Goal: Information Seeking & Learning: Check status

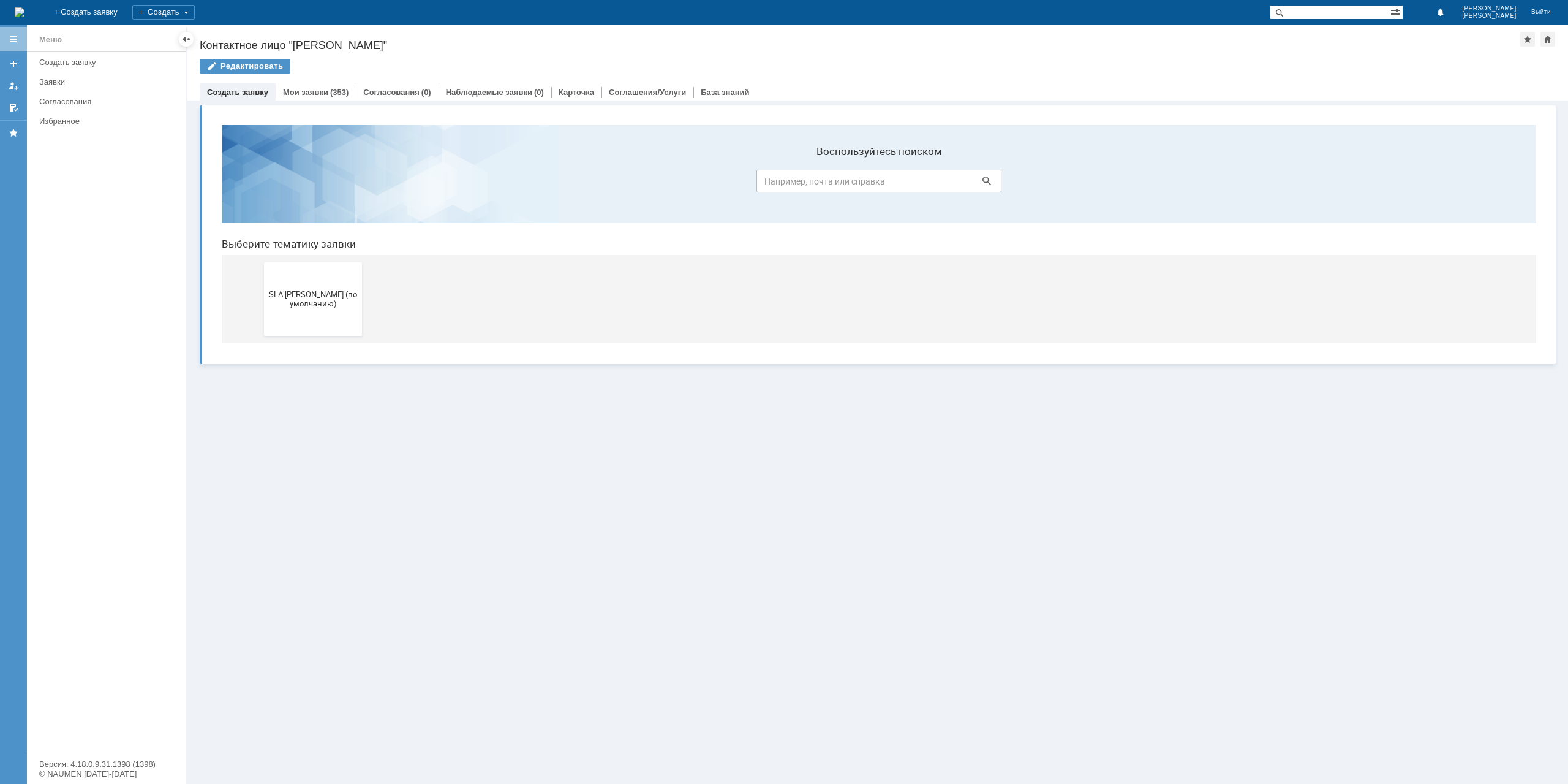
click at [323, 95] on link "Мои заявки" at bounding box center [305, 92] width 45 height 9
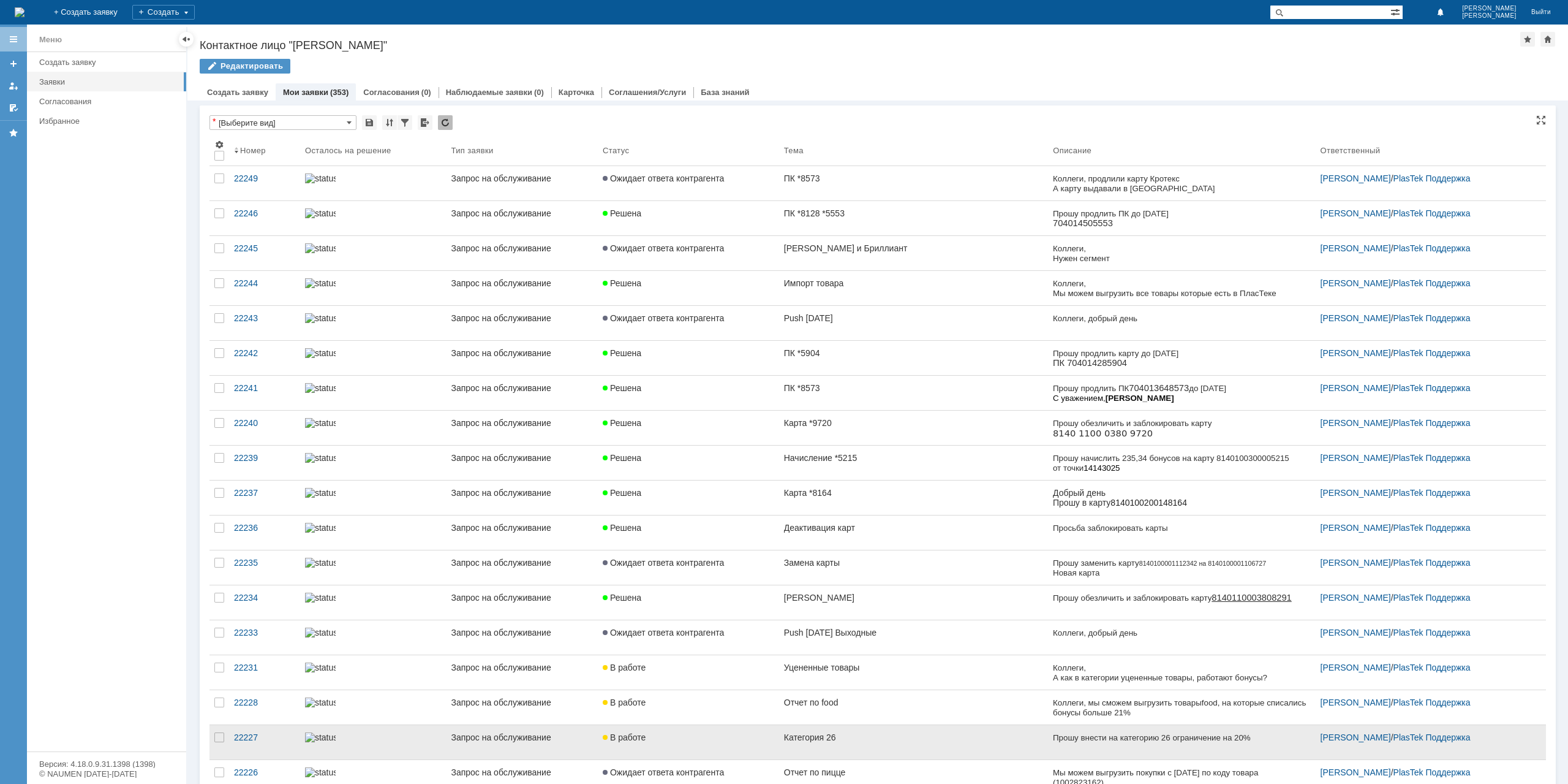
click at [862, 735] on div "Категория 26" at bounding box center [914, 737] width 259 height 10
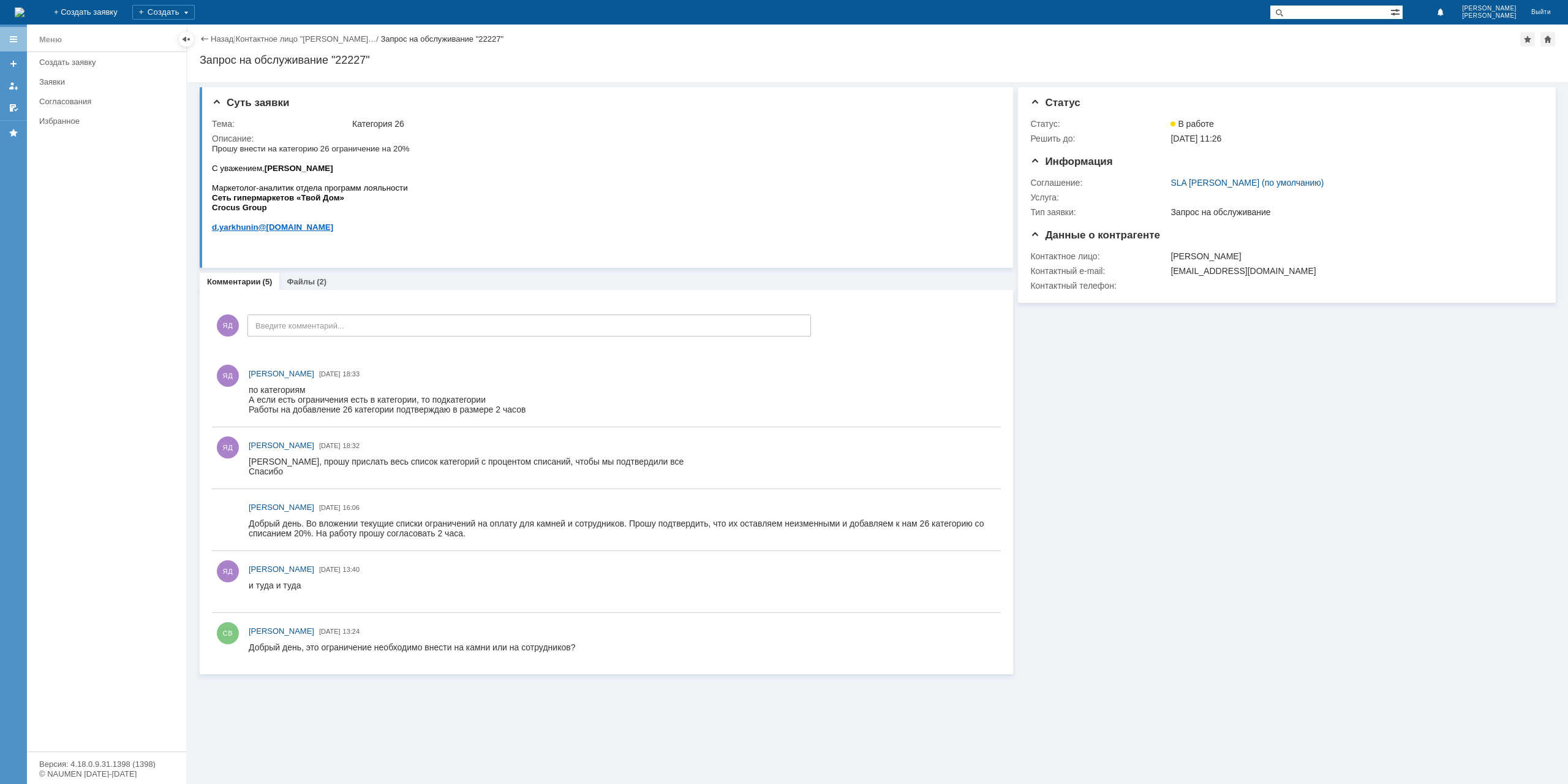
click at [352, 61] on div "Запрос на обслуживание "22227"" at bounding box center [878, 60] width 1356 height 13
copy div "22227"
click at [227, 39] on link "Назад" at bounding box center [222, 39] width 23 height 9
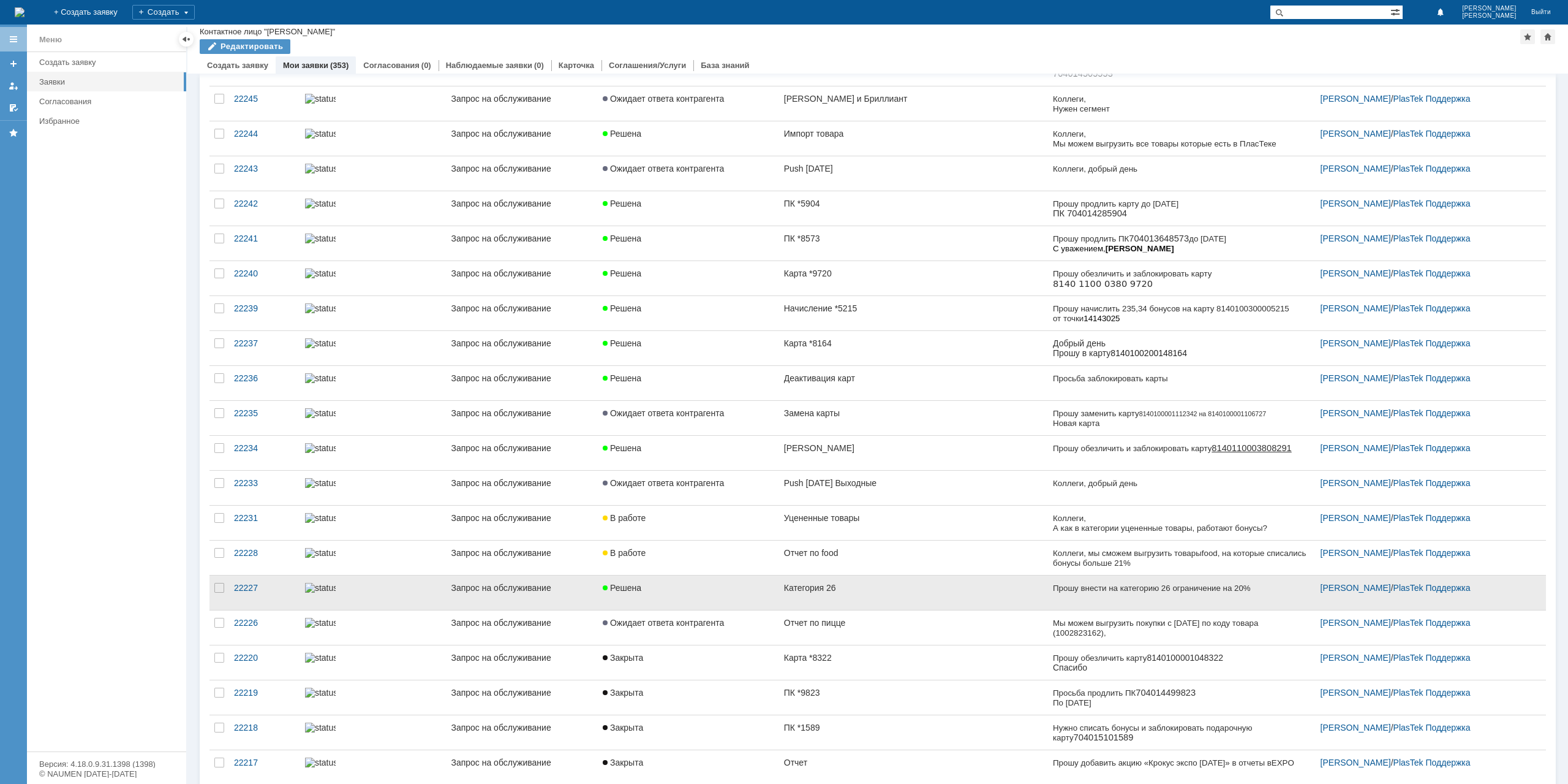
click at [843, 596] on link "Категория 26" at bounding box center [913, 592] width 269 height 34
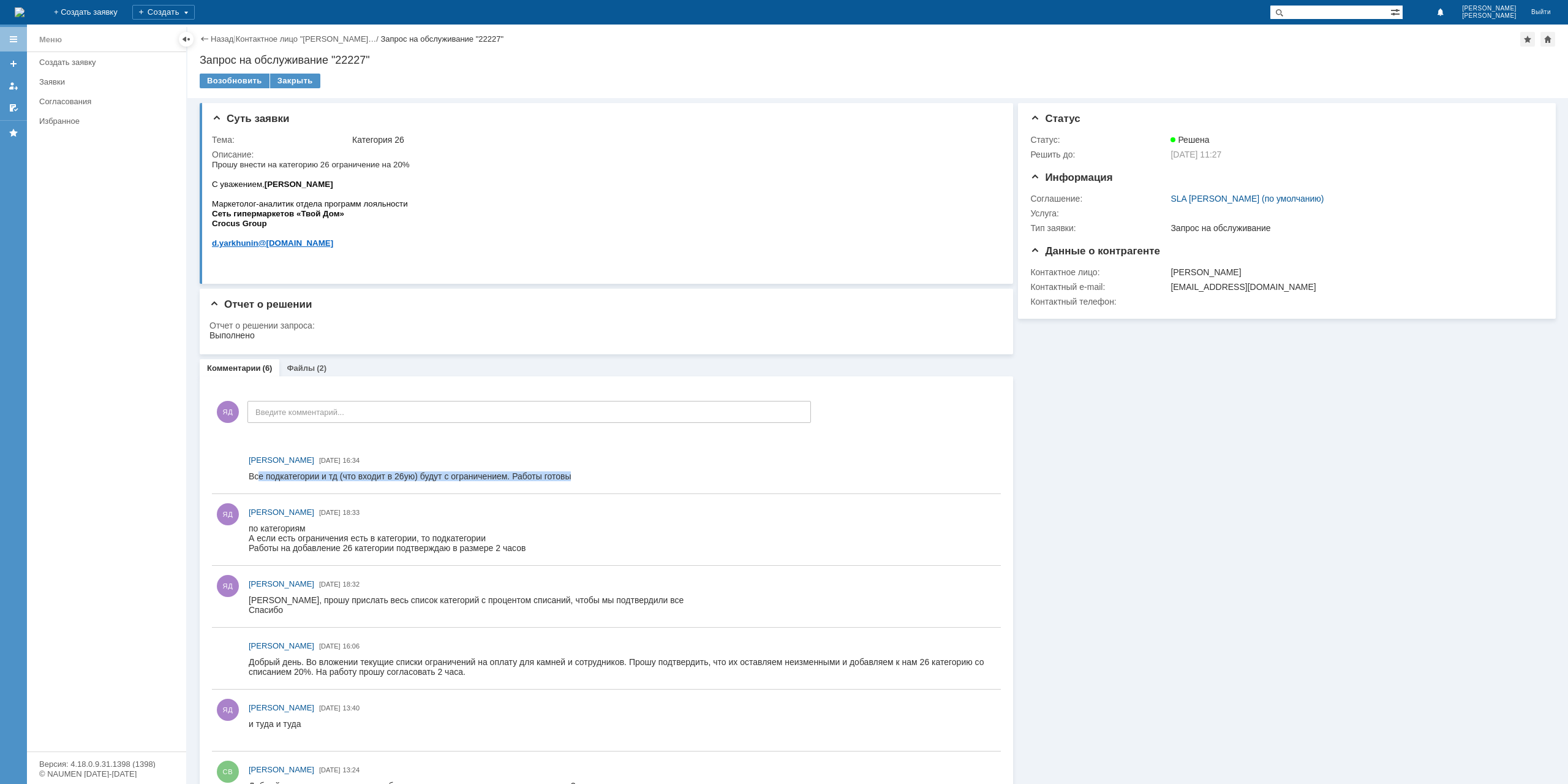
drag, startPoint x: 258, startPoint y: 475, endPoint x: 577, endPoint y: 475, distance: 319.0
click at [577, 475] on html "Все подкатегории и тд (что входит в 26ую) будут с ограничением. Работы готовы" at bounding box center [619, 477] width 741 height 11
click at [217, 37] on link "Назад" at bounding box center [222, 39] width 23 height 9
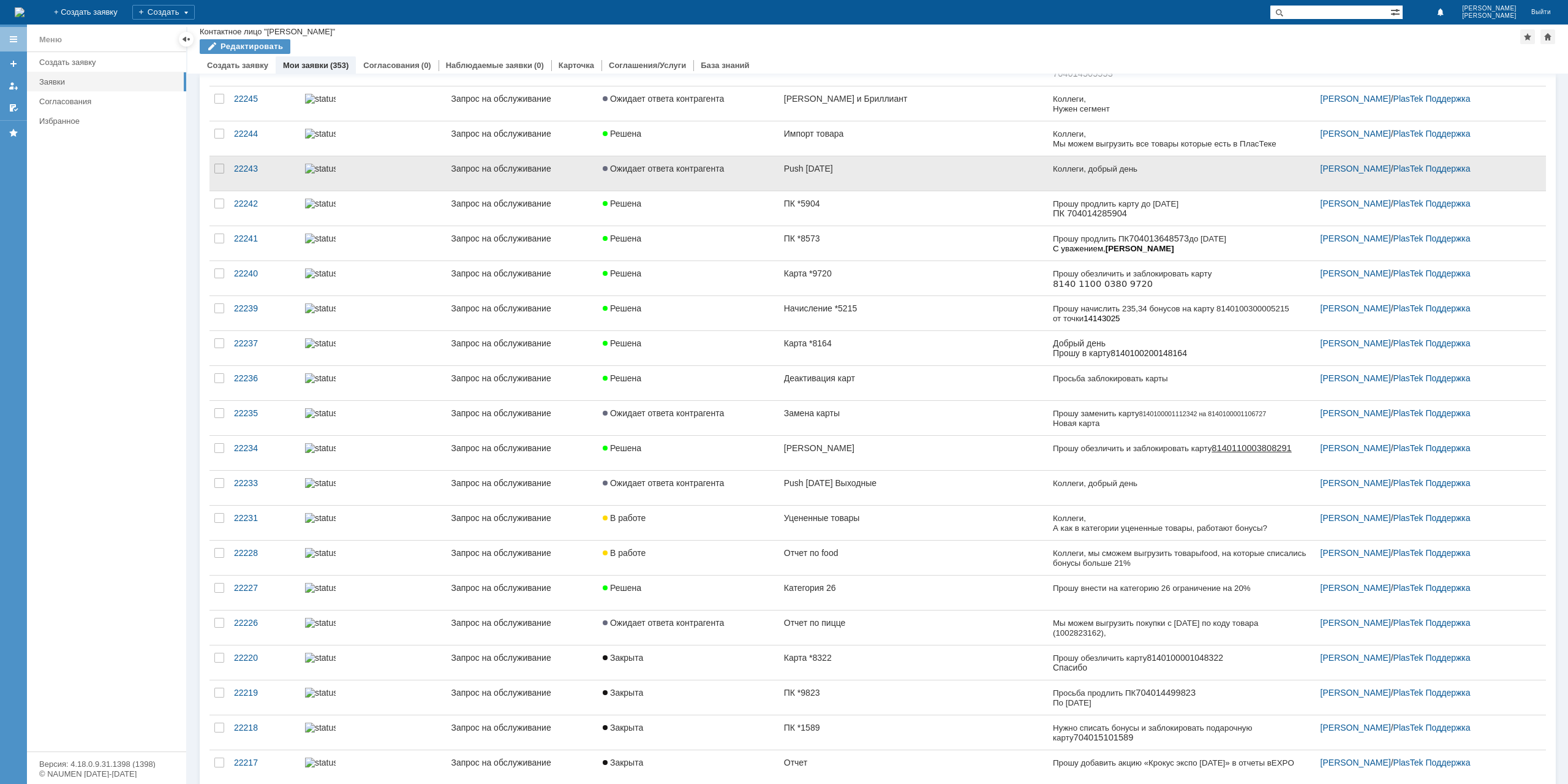
click at [852, 171] on div "Push [DATE]" at bounding box center [914, 168] width 259 height 10
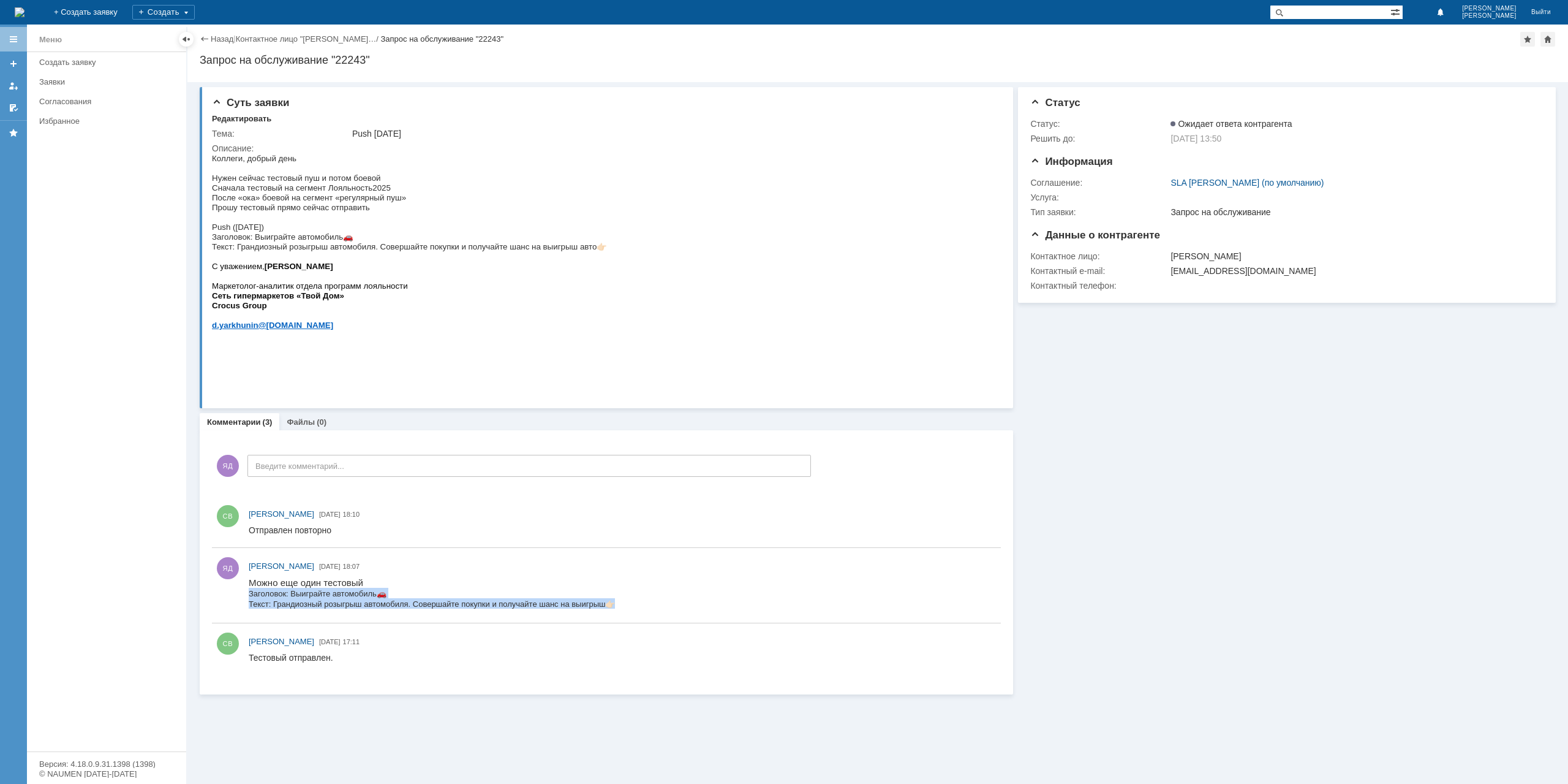
drag, startPoint x: 422, startPoint y: 608, endPoint x: 250, endPoint y: 593, distance: 172.7
click at [250, 593] on html "Можно еще один тестовый Заголовок: Выиграйте автомобиль 🚗 Текст: Грандиозный ро…" at bounding box center [622, 593] width 747 height 31
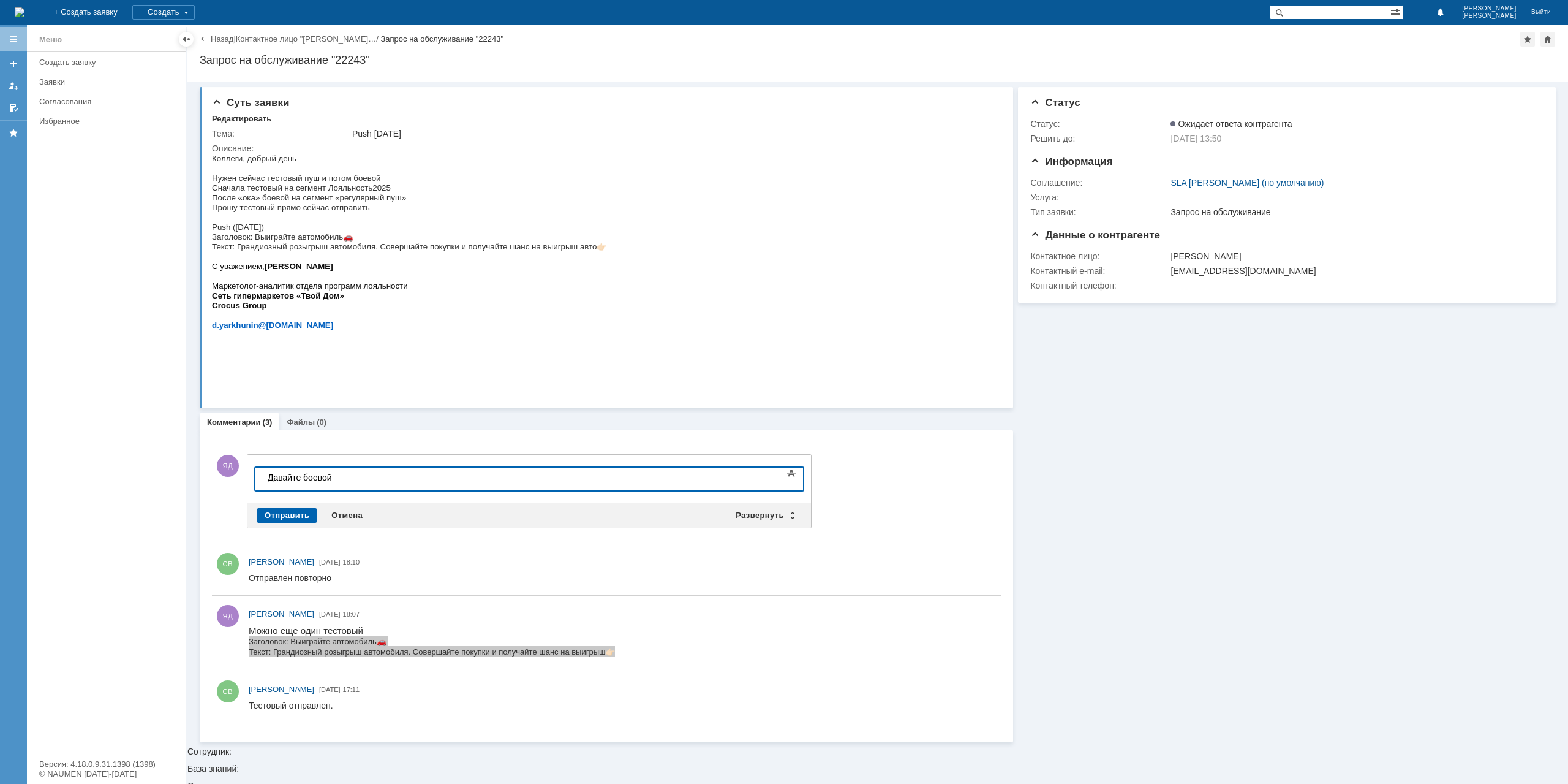
click at [289, 510] on div "Отправить" at bounding box center [287, 515] width 59 height 15
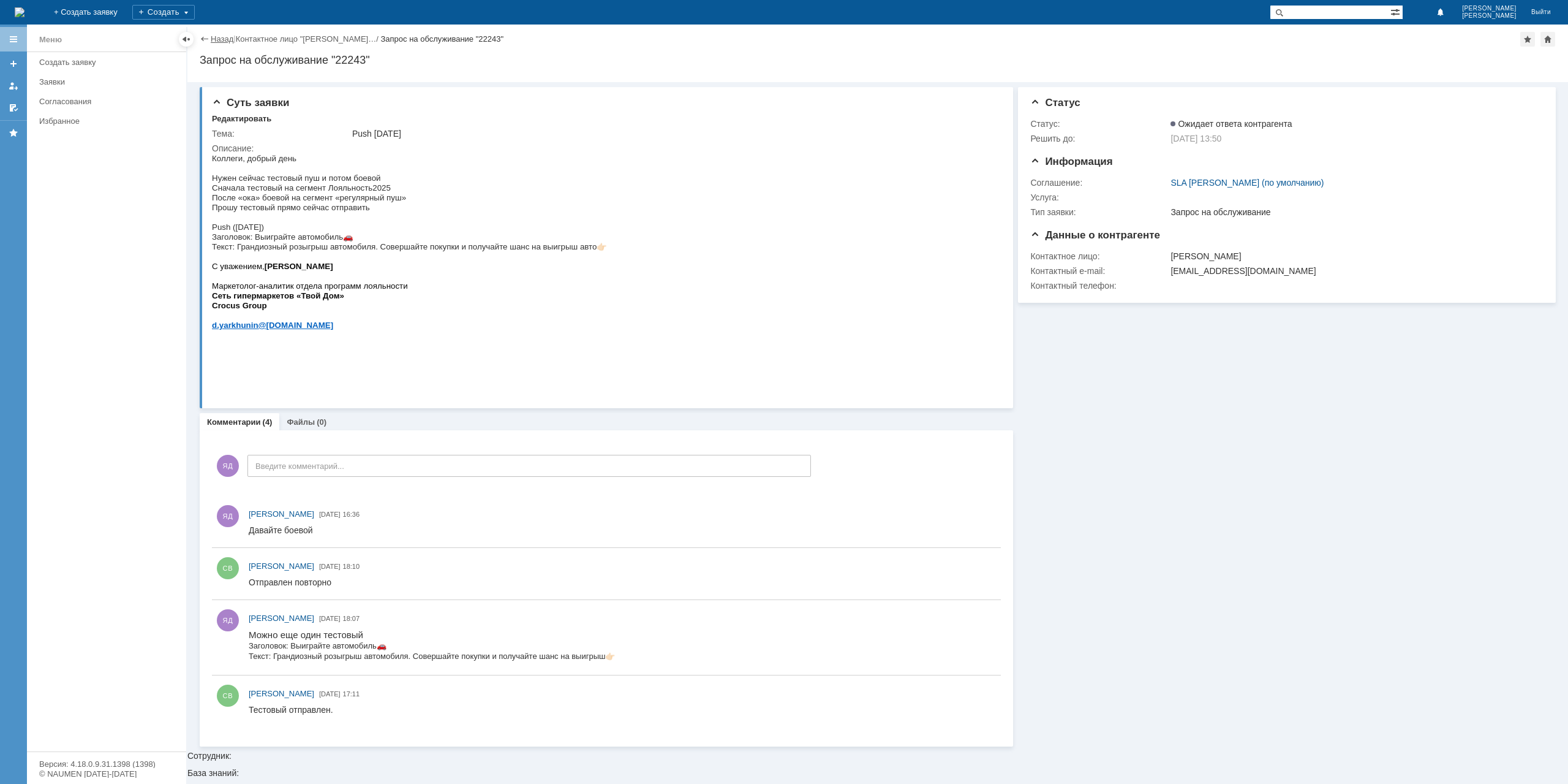
click at [231, 41] on link "Назад" at bounding box center [222, 39] width 23 height 9
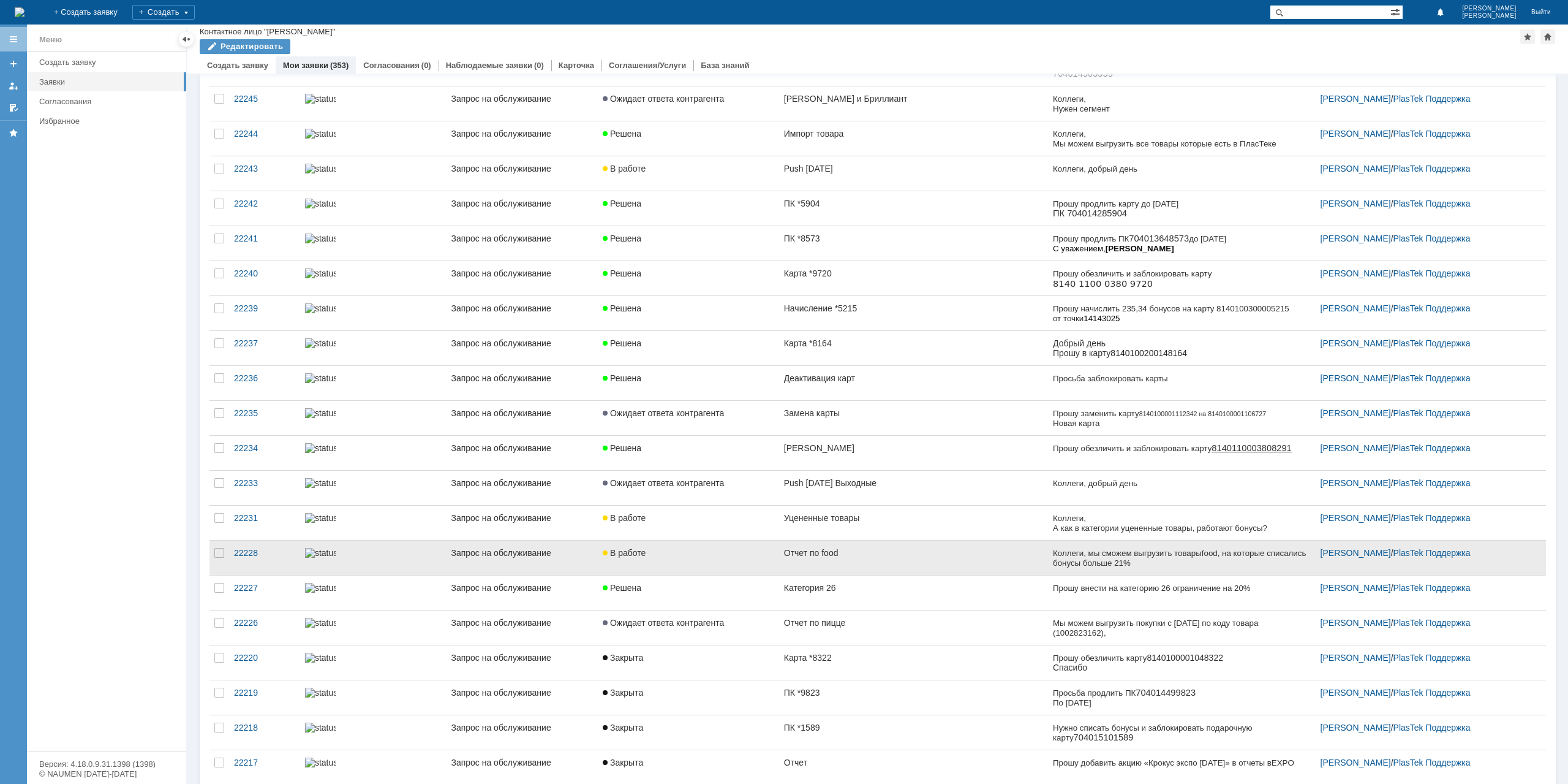
click at [862, 553] on div "Отчет по food" at bounding box center [914, 553] width 259 height 10
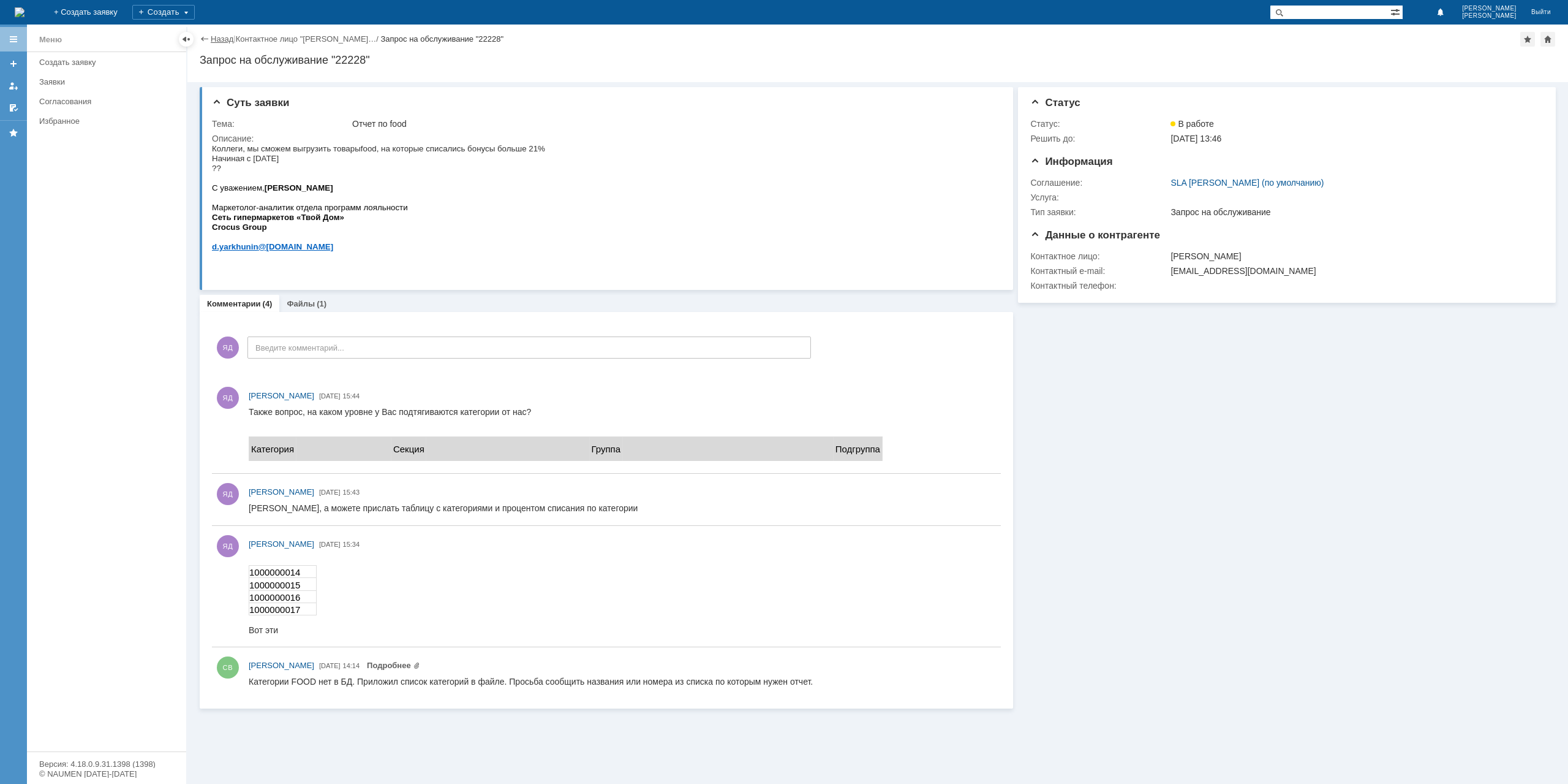
click at [220, 38] on link "Назад" at bounding box center [222, 39] width 23 height 9
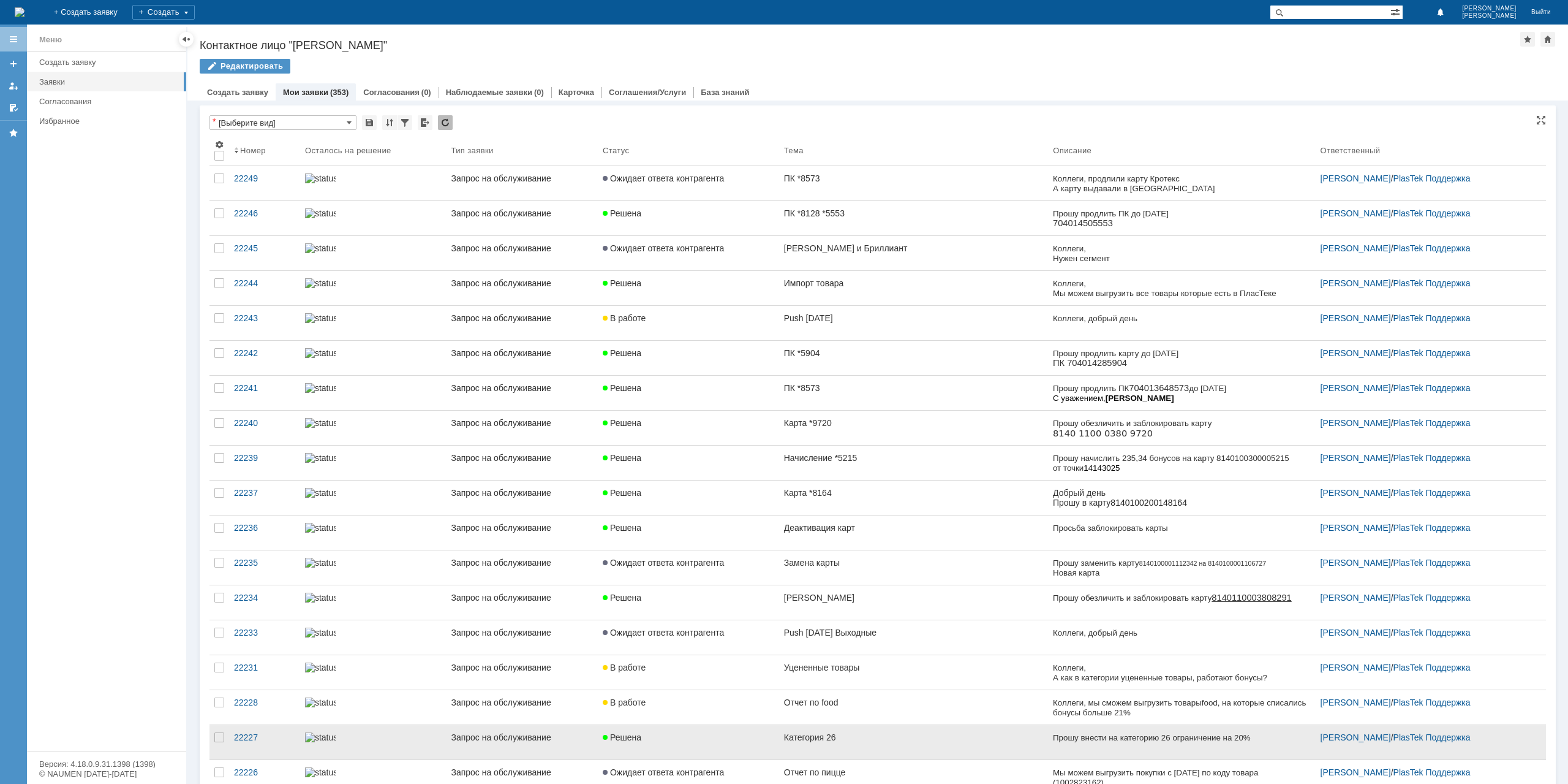
click at [833, 690] on link "Отчет по food" at bounding box center [913, 707] width 269 height 34
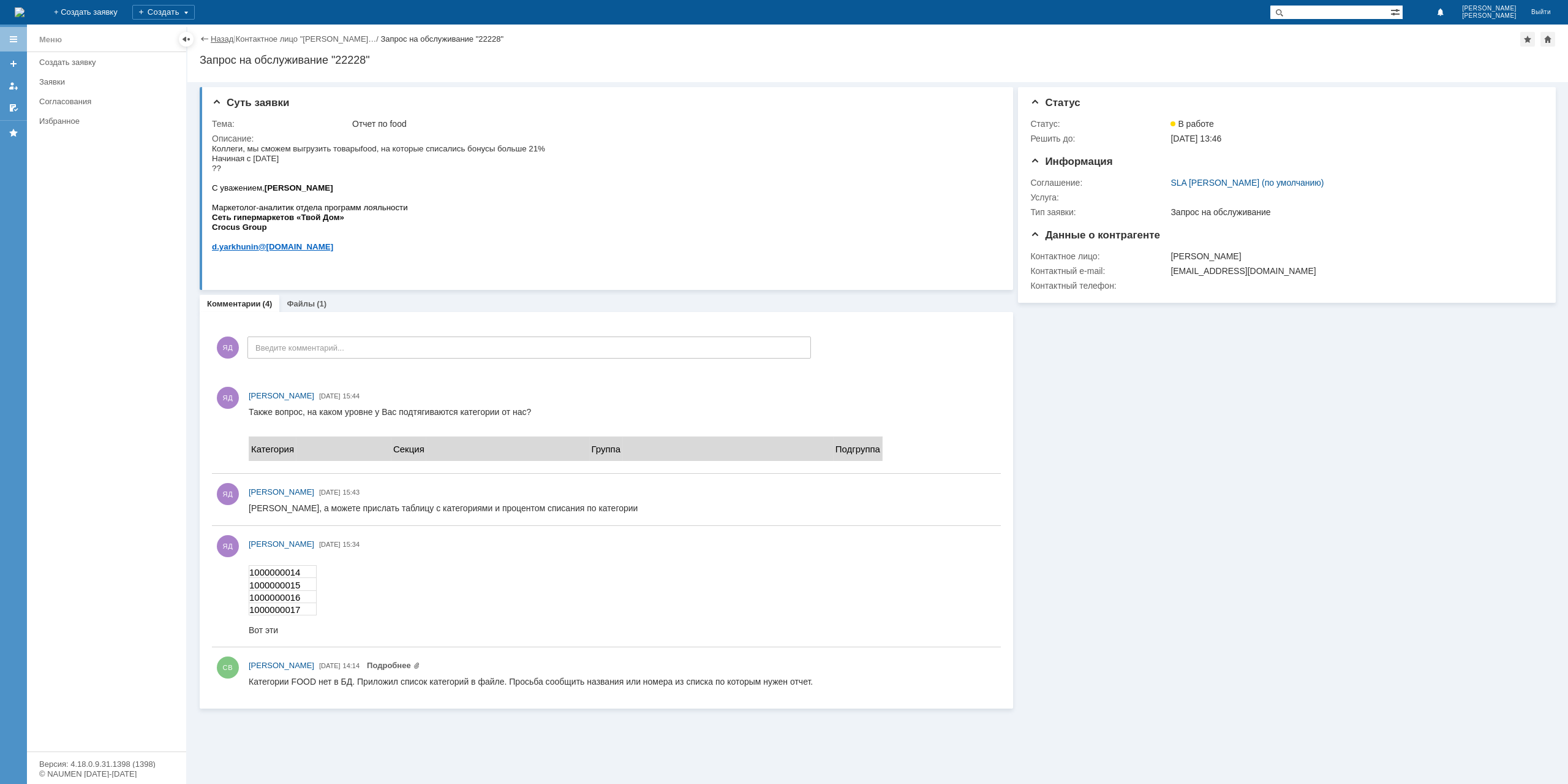
click at [224, 38] on link "Назад" at bounding box center [222, 39] width 23 height 9
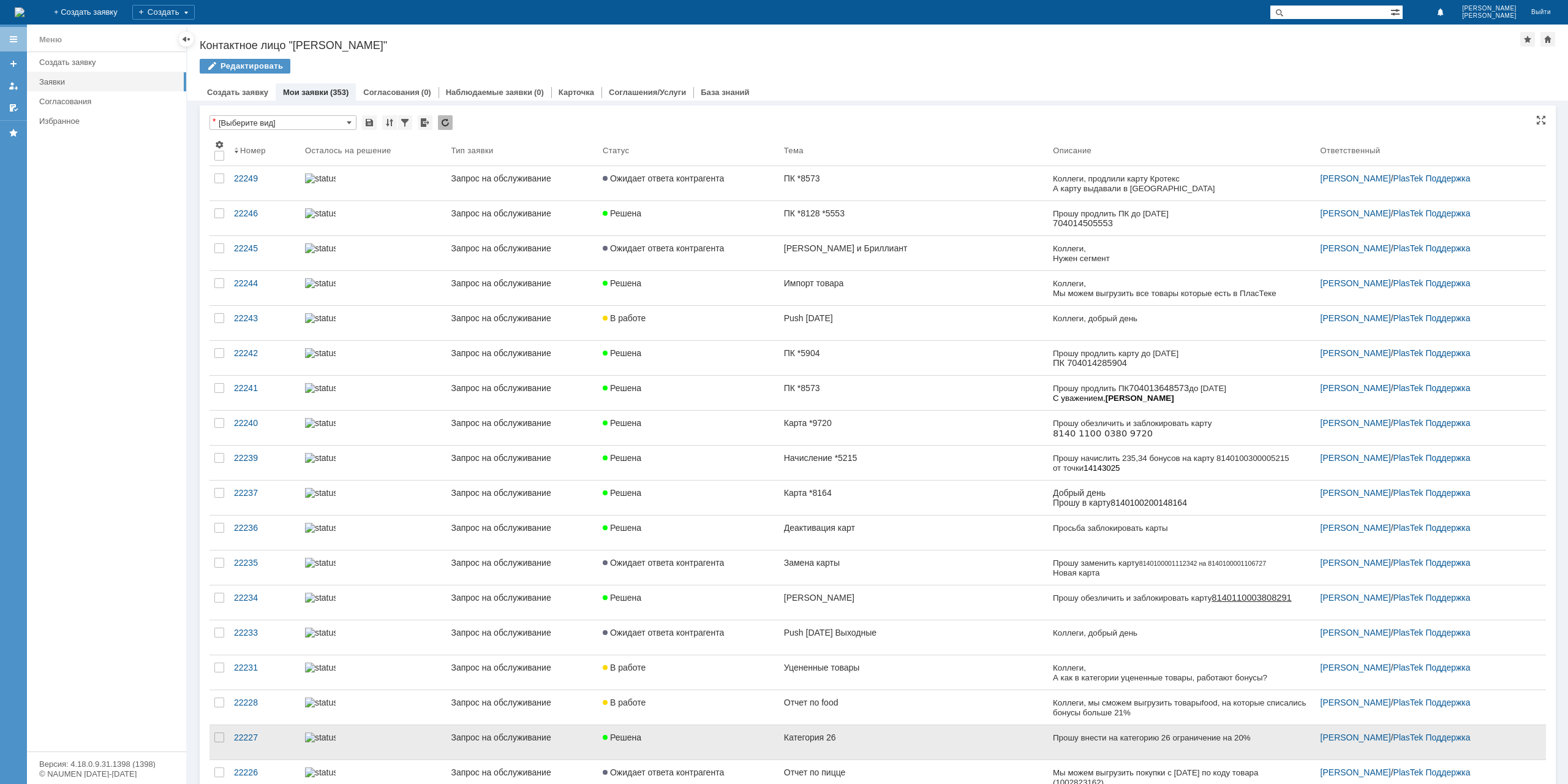
click at [832, 740] on link "Категория 26" at bounding box center [913, 743] width 269 height 34
